Goal: Information Seeking & Learning: Learn about a topic

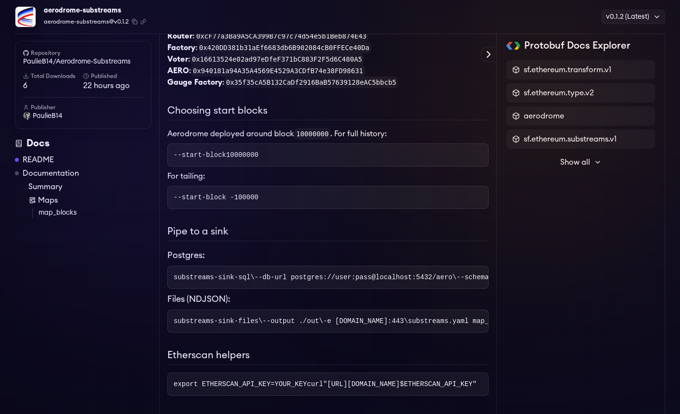
scroll to position [150, 0]
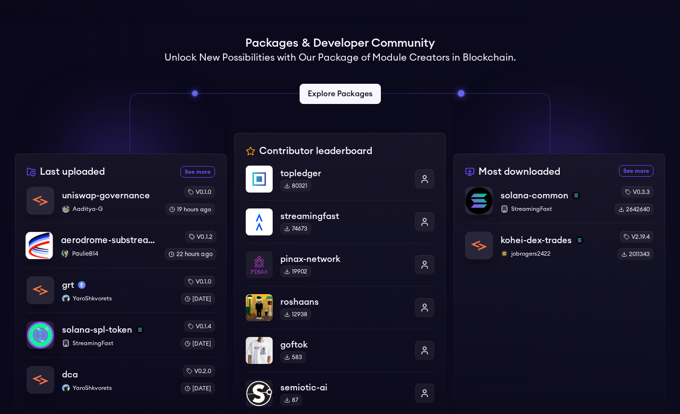
scroll to position [227, 0]
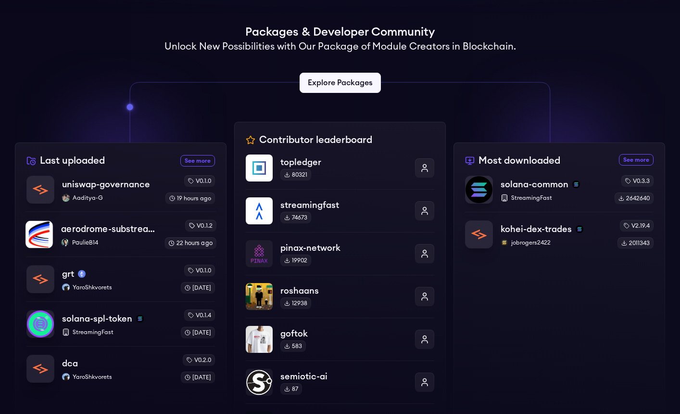
click at [96, 228] on p "aerodrome-substreams" at bounding box center [109, 228] width 96 height 13
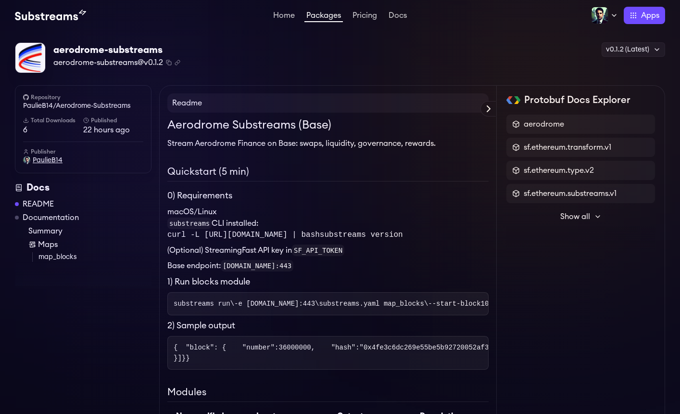
click at [46, 162] on span "PaulieB14" at bounding box center [48, 160] width 30 height 10
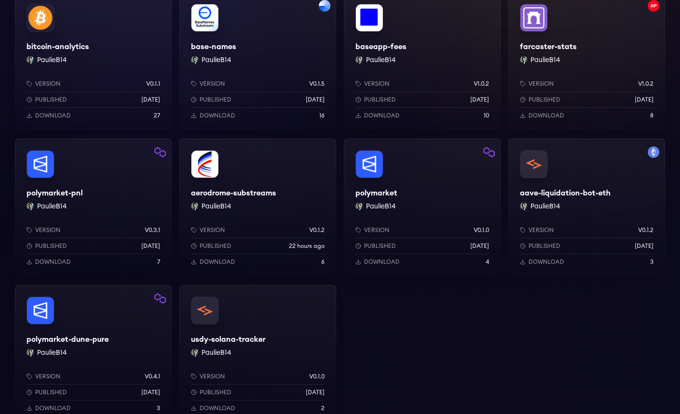
scroll to position [192, 0]
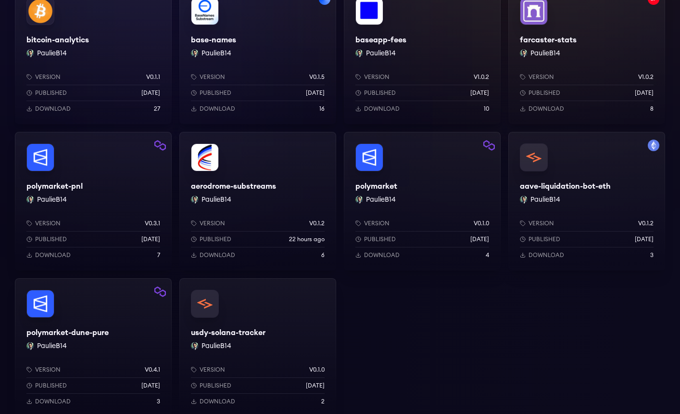
click at [108, 314] on div "polymarket-dune-pure PaulieB14 Version v0.4.1 Published 1 weeks ago Download 3" at bounding box center [93, 347] width 157 height 138
